Goal: Contribute content: Contribute content

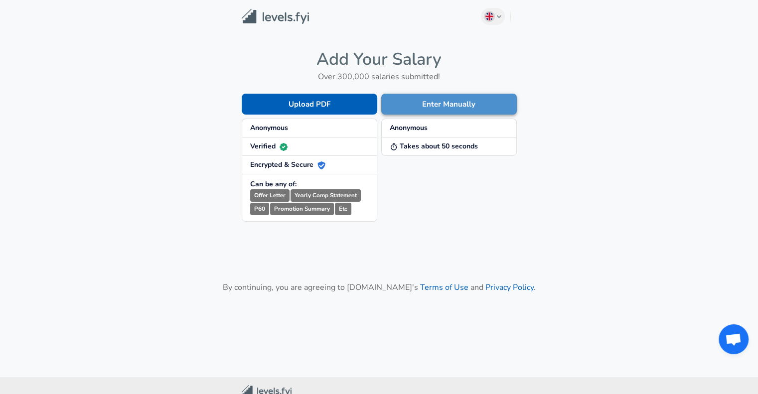
click at [447, 111] on button "Enter Manually" at bounding box center [449, 104] width 136 height 21
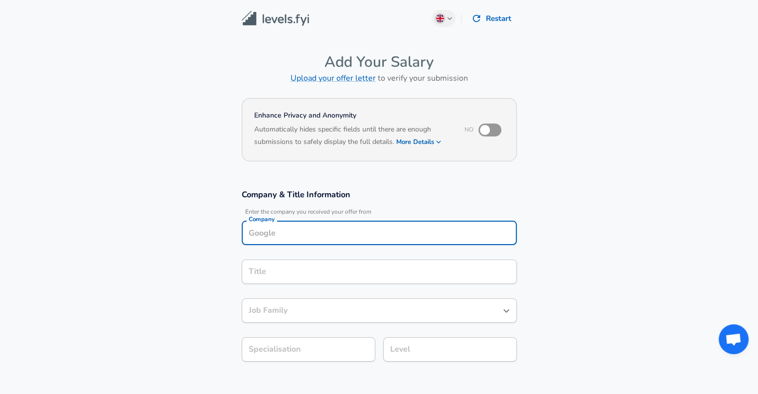
scroll to position [10, 0]
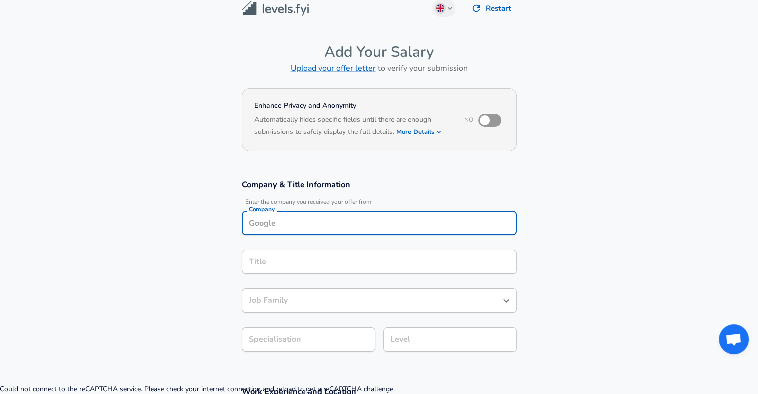
click at [289, 227] on input "Company" at bounding box center [379, 222] width 266 height 15
click at [279, 246] on strong "ByteDance" at bounding box center [280, 246] width 37 height 10
type input "ByteDance"
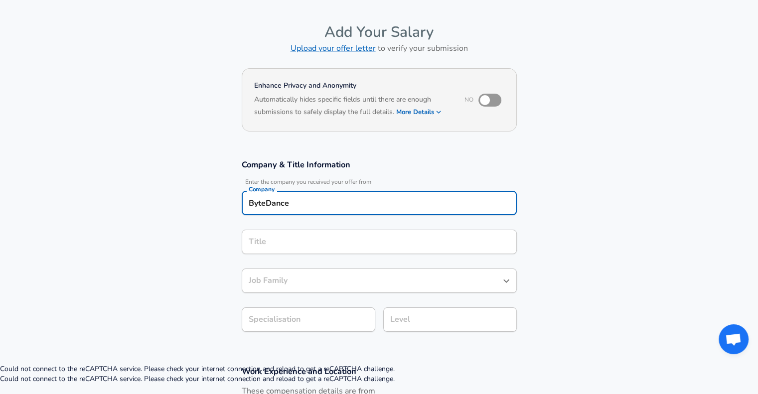
click at [299, 250] on input "Title" at bounding box center [379, 241] width 266 height 15
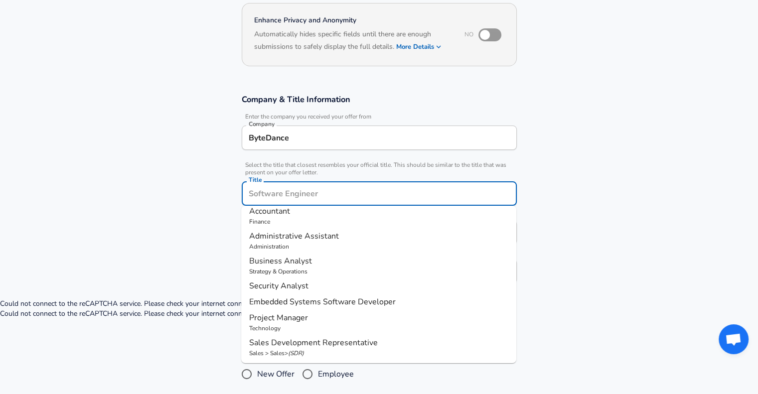
scroll to position [0, 0]
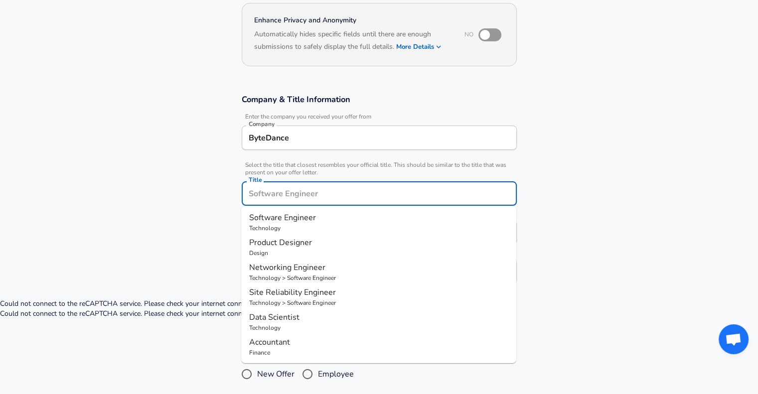
click at [295, 221] on span "Software Engineer" at bounding box center [282, 217] width 67 height 11
type input "Software Engineer"
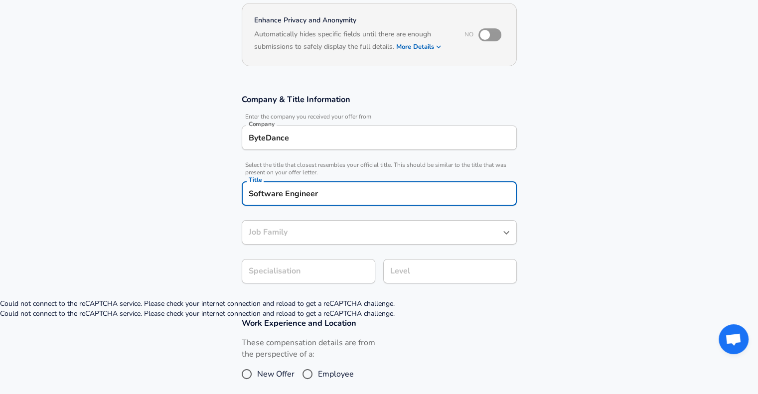
type input "Software Engineer"
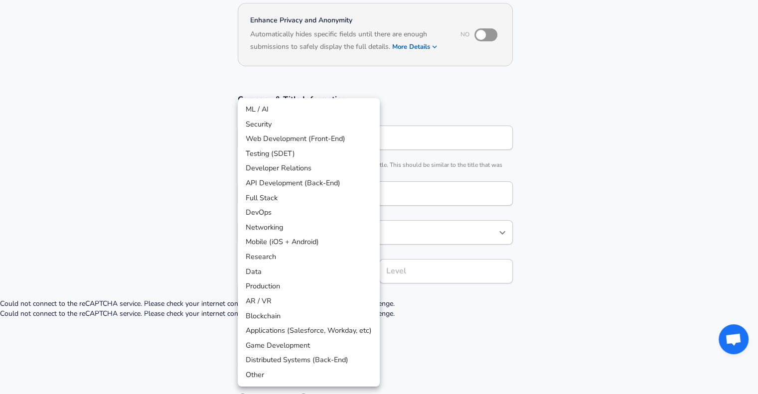
scroll to position [125, 0]
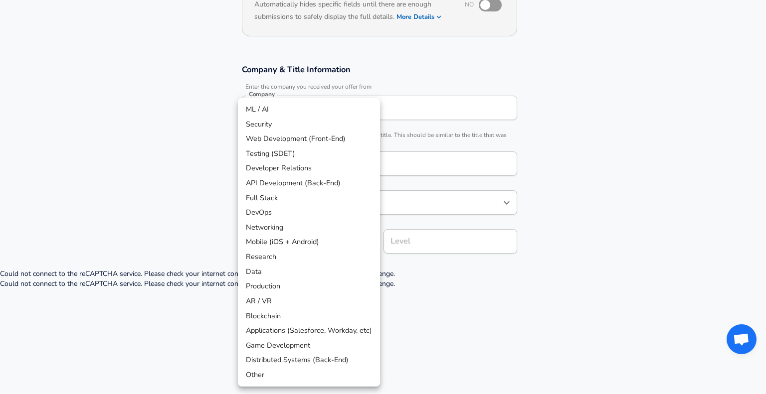
click at [302, 267] on body "English ([GEOGRAPHIC_DATA]) Change Restart Add Your Salary Upload your offer le…" at bounding box center [383, 72] width 766 height 394
click at [339, 359] on li "Distributed Systems (Back-End)" at bounding box center [309, 360] width 142 height 15
type input "Distributed Systems (Back-End)"
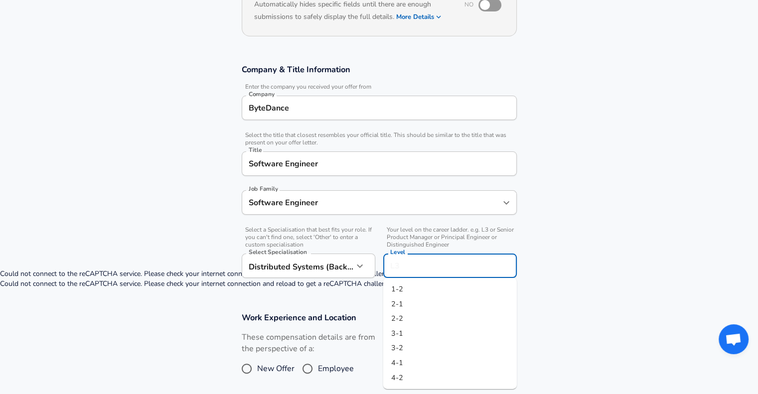
scroll to position [145, 0]
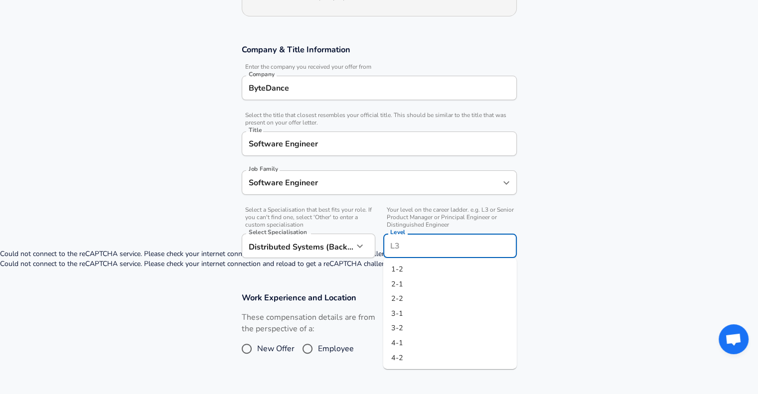
click at [409, 243] on input "Level" at bounding box center [450, 245] width 125 height 15
click at [404, 284] on li "2-1" at bounding box center [450, 284] width 134 height 15
type input "2-1"
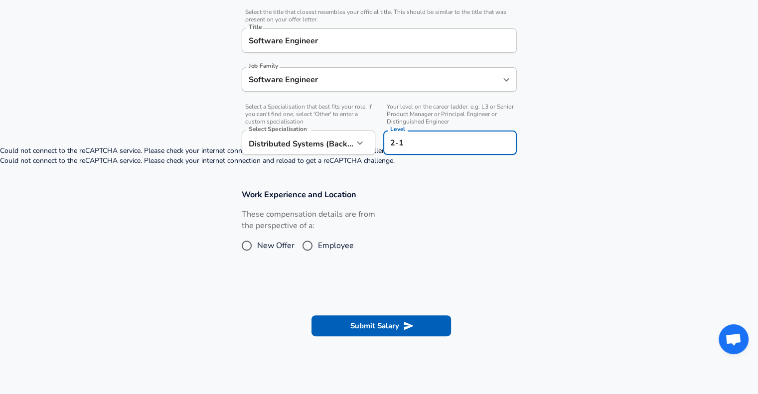
scroll to position [249, 0]
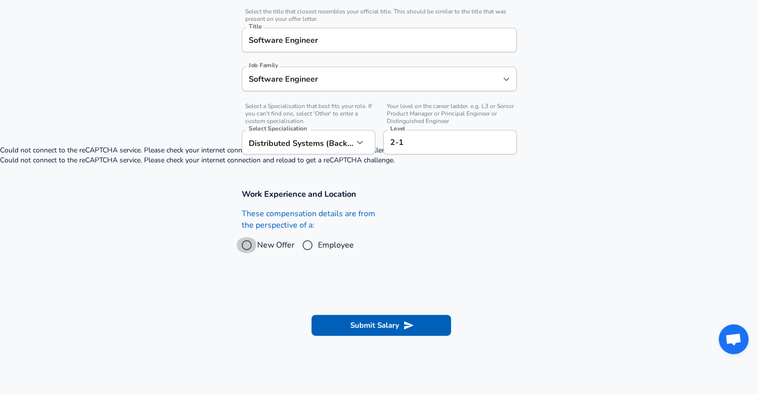
click at [254, 244] on input "New Offer" at bounding box center [246, 245] width 21 height 16
radio input "true"
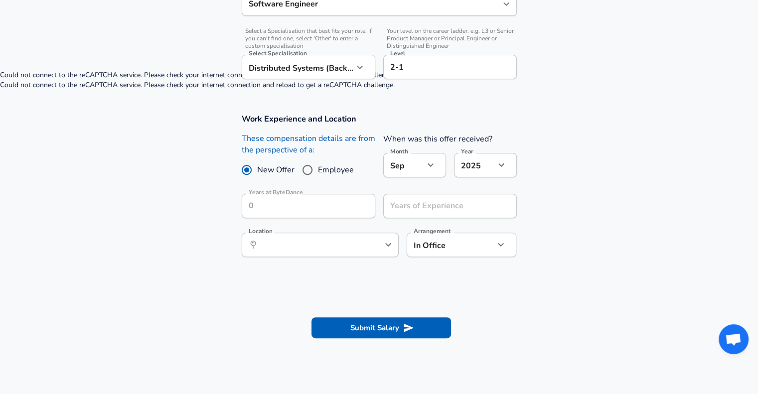
scroll to position [324, 0]
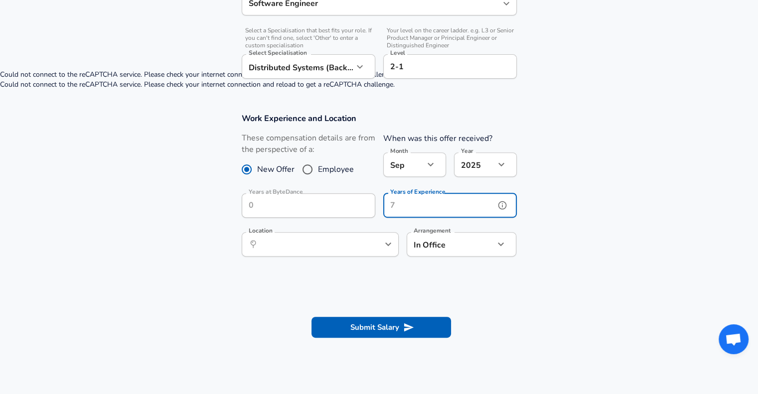
click at [421, 206] on input "Years of Experience" at bounding box center [439, 205] width 112 height 24
click at [361, 244] on div "​ Location" at bounding box center [320, 244] width 157 height 24
type input "0"
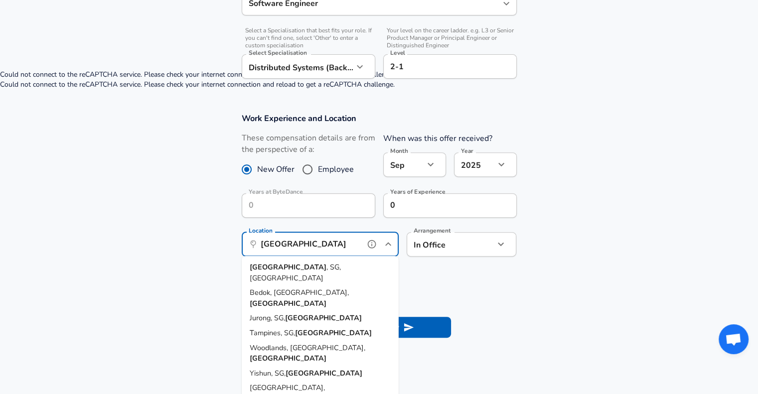
click at [320, 271] on span ", SG, [GEOGRAPHIC_DATA]" at bounding box center [295, 272] width 91 height 21
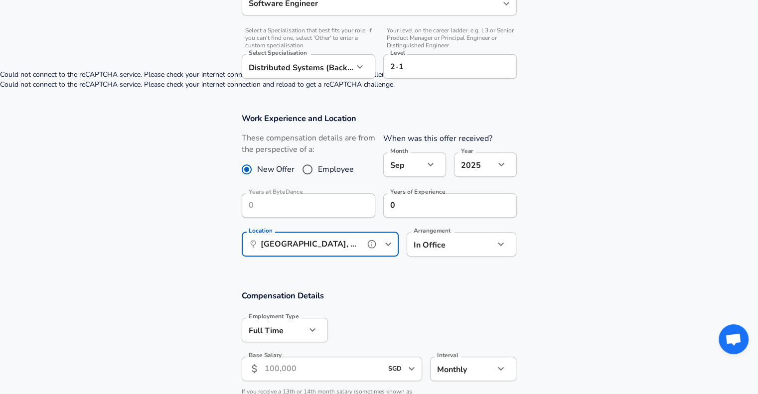
type input "[GEOGRAPHIC_DATA], [GEOGRAPHIC_DATA], [GEOGRAPHIC_DATA]"
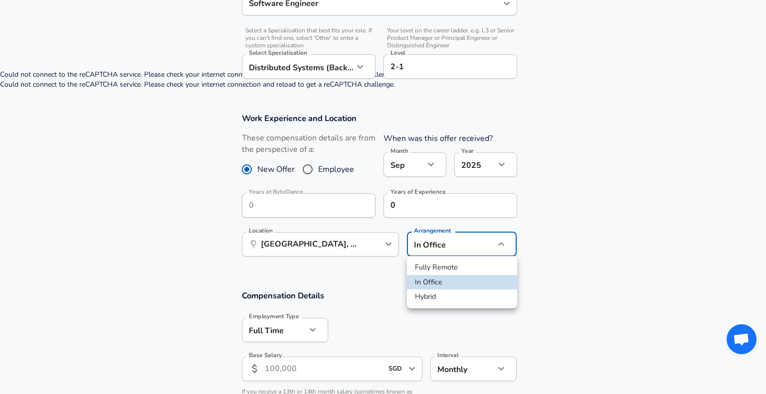
click at [444, 245] on div at bounding box center [383, 197] width 766 height 394
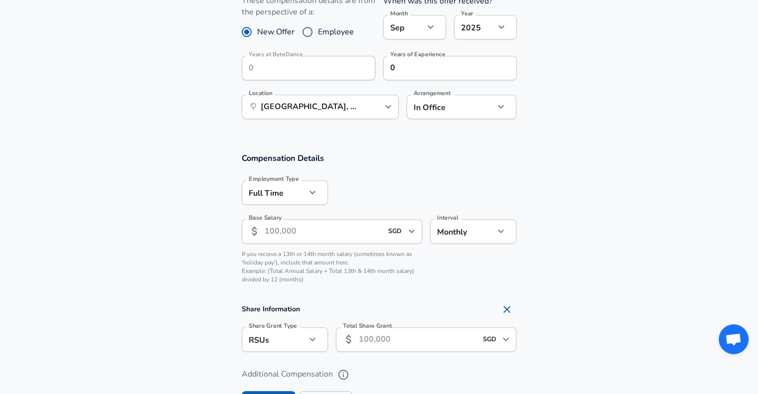
scroll to position [464, 0]
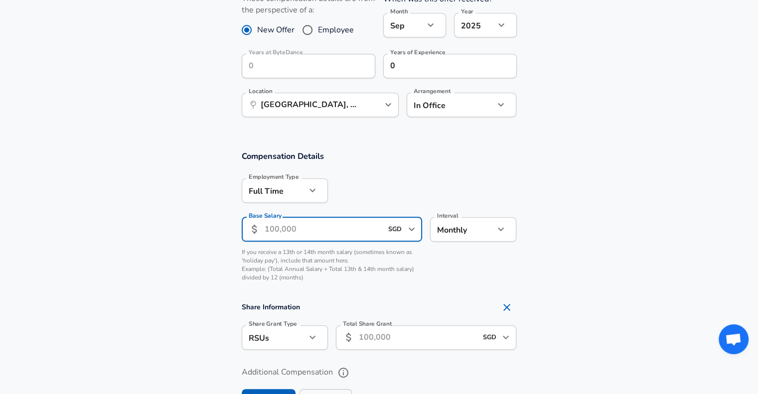
click at [323, 221] on input "Base Salary" at bounding box center [324, 229] width 118 height 24
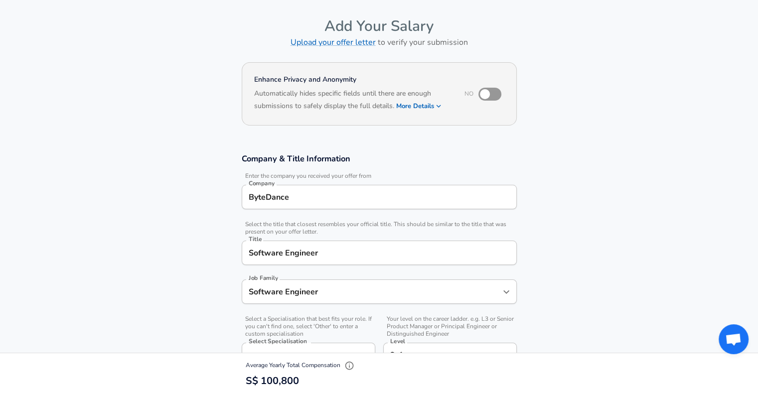
scroll to position [0, 0]
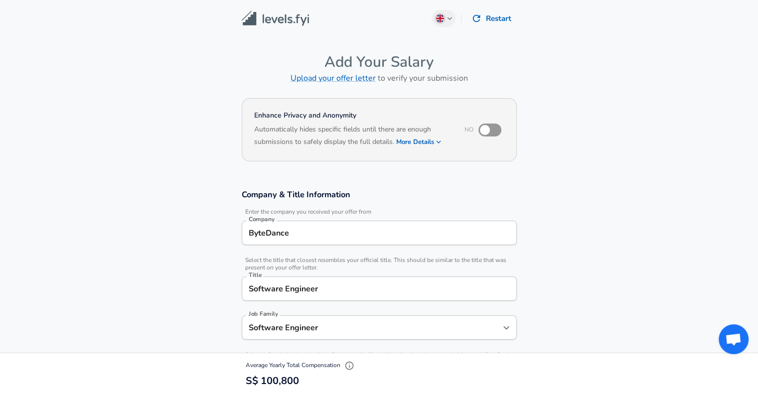
click at [319, 221] on div "ByteDance Company" at bounding box center [379, 233] width 275 height 24
type input "8,400"
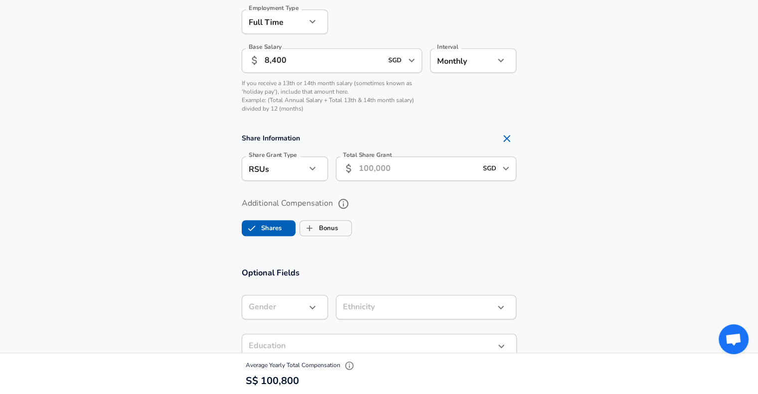
scroll to position [634, 0]
click at [413, 160] on input "Total Share Grant" at bounding box center [418, 167] width 118 height 24
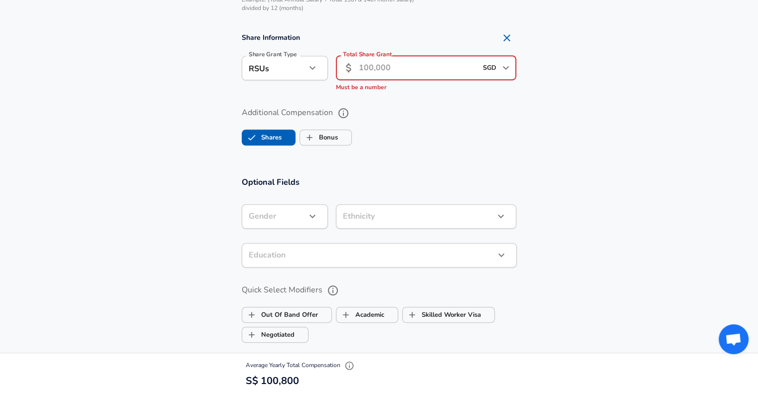
scroll to position [725, 0]
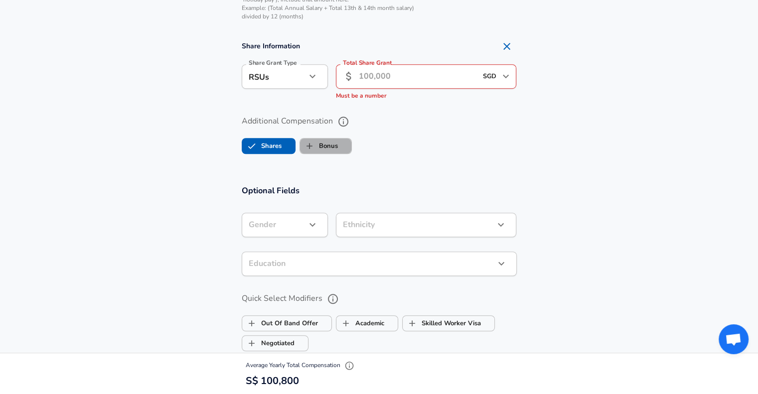
click at [333, 148] on label "Bonus" at bounding box center [319, 146] width 38 height 19
checkbox input "true"
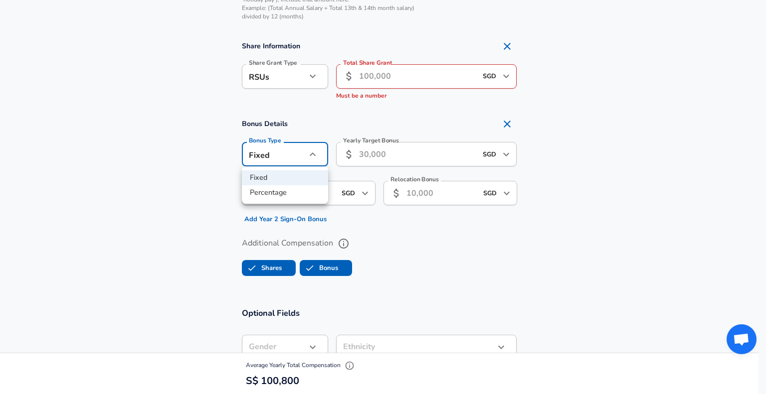
click at [285, 188] on li "Percentage" at bounding box center [285, 192] width 86 height 15
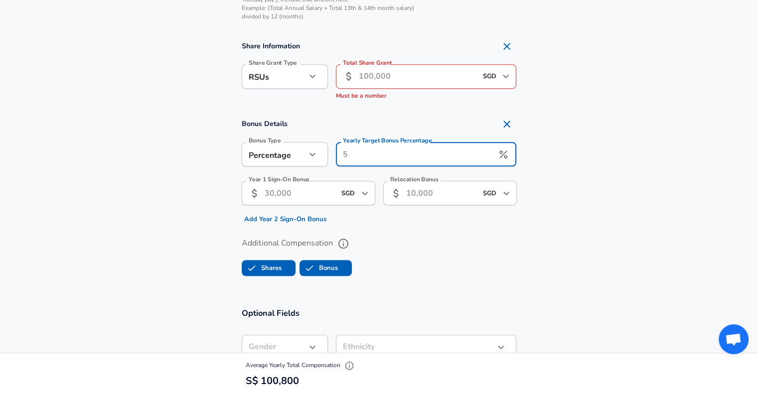
click at [393, 144] on div "Yearly Target Bonus Percentage Yearly Target Bonus Percentage" at bounding box center [426, 155] width 181 height 27
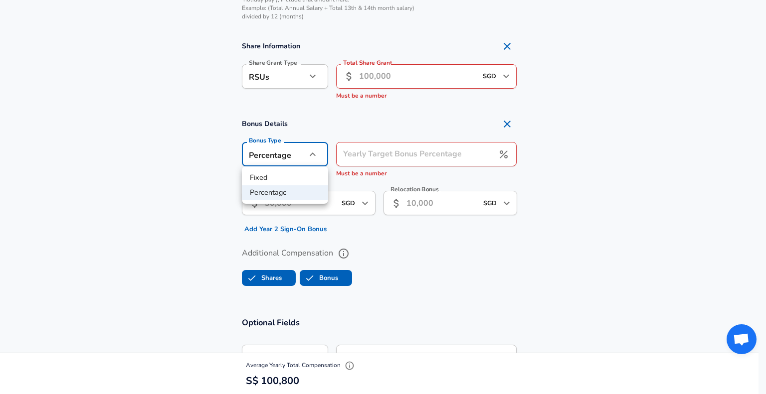
click at [283, 176] on li "Fixed" at bounding box center [285, 177] width 86 height 15
type input "fixed"
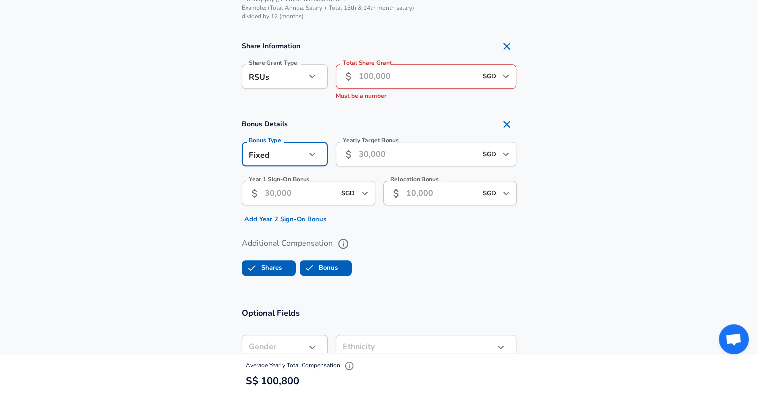
click at [400, 155] on input "Yearly Target Bonus" at bounding box center [418, 154] width 118 height 24
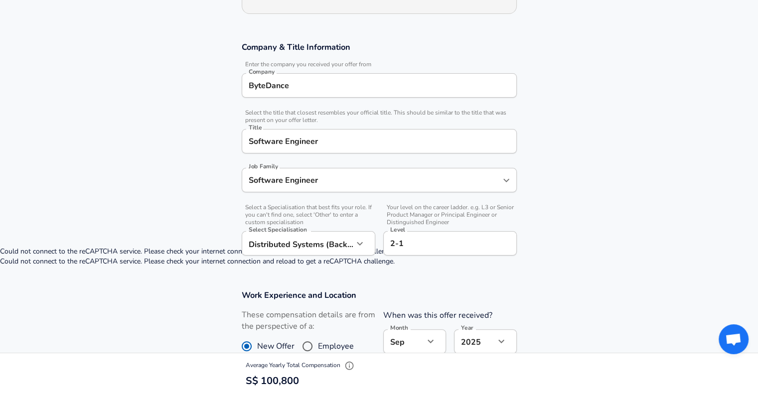
scroll to position [147, 0]
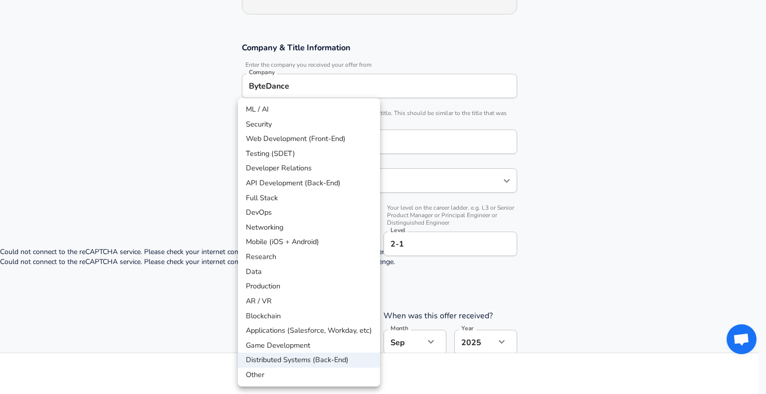
click at [340, 240] on body "English ([GEOGRAPHIC_DATA]) Change Restart Add Your Salary Upload your offer le…" at bounding box center [383, 50] width 766 height 394
click at [303, 341] on li "Game Development" at bounding box center [309, 345] width 142 height 15
type input "Game Development"
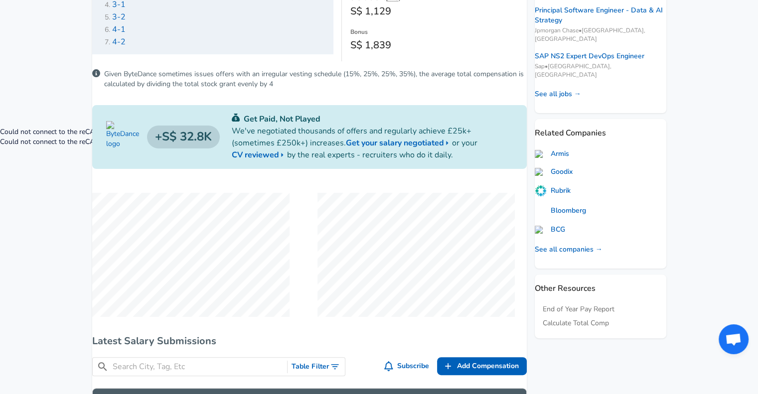
scroll to position [494, 0]
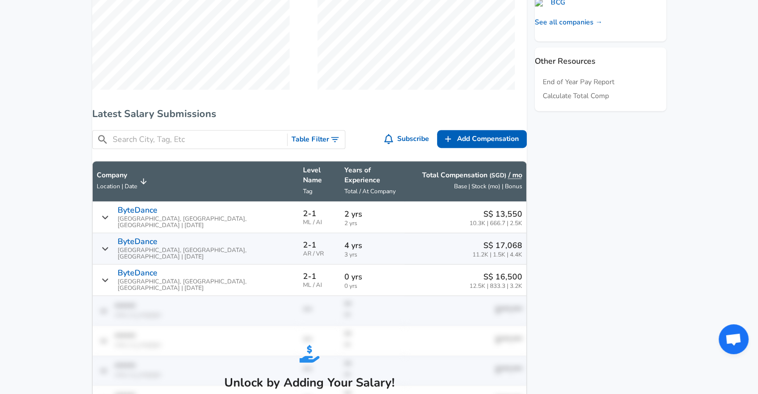
click at [602, 223] on aside "Featured Jobs Embedded Software Engineer Commscope • [GEOGRAPHIC_DATA], [GEOGRA…" at bounding box center [597, 157] width 140 height 1034
drag, startPoint x: 602, startPoint y: 223, endPoint x: 556, endPoint y: 222, distance: 45.9
click at [556, 222] on aside "Featured Jobs Embedded Software Engineer Commscope • [GEOGRAPHIC_DATA], [GEOGRA…" at bounding box center [597, 157] width 140 height 1034
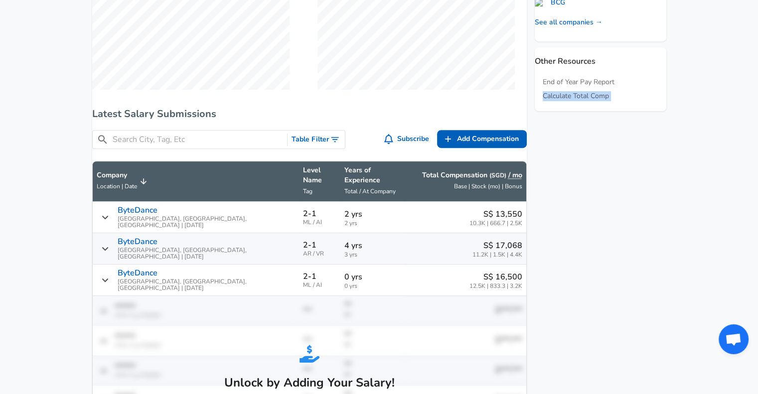
click at [556, 222] on aside "Featured Jobs Embedded Software Engineer Commscope • [GEOGRAPHIC_DATA], [GEOGRA…" at bounding box center [597, 157] width 140 height 1034
click at [521, 240] on div "Levels FYI Logo Salaries Software Engineer 2-1 [GEOGRAPHIC_DATA] Software Engin…" at bounding box center [309, 154] width 435 height 1028
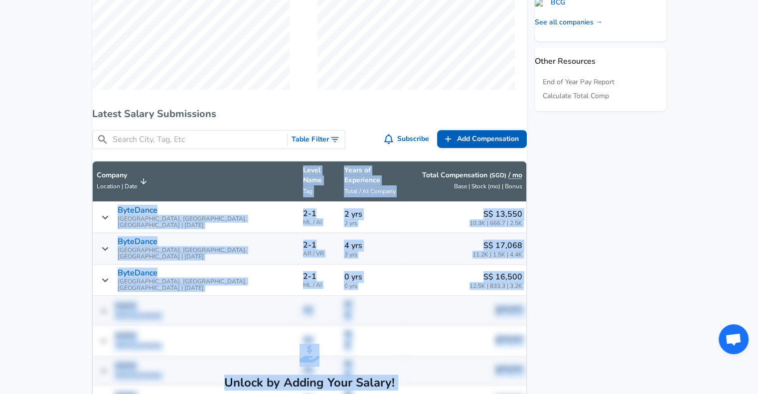
click at [521, 240] on div "Levels FYI Logo Salaries Software Engineer 2-1 [GEOGRAPHIC_DATA] Software Engin…" at bounding box center [309, 154] width 435 height 1028
